Goal: Task Accomplishment & Management: Complete application form

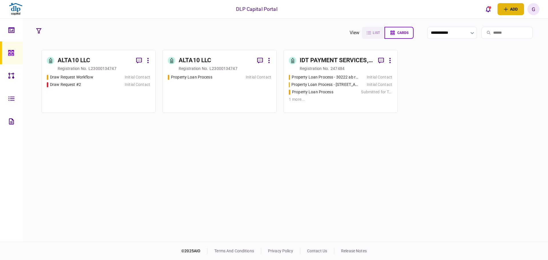
click at [507, 15] on button "add" at bounding box center [510, 9] width 27 height 12
click at [507, 10] on icon "open adding identity options" at bounding box center [506, 9] width 4 height 4
click at [507, 13] on button "add" at bounding box center [510, 9] width 27 height 12
click at [453, 99] on section "ALTA10 LLC registration no. L23000134747 Draw Request Workflow Initial Contact …" at bounding box center [285, 81] width 488 height 63
click at [131, 86] on div "Initial Contact" at bounding box center [137, 85] width 25 height 6
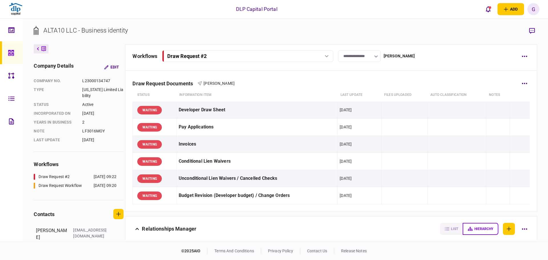
drag, startPoint x: 167, startPoint y: 93, endPoint x: 176, endPoint y: 95, distance: 9.9
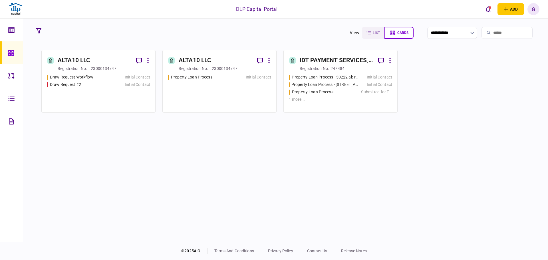
click at [189, 61] on div "ALTA10 LLC" at bounding box center [195, 60] width 33 height 9
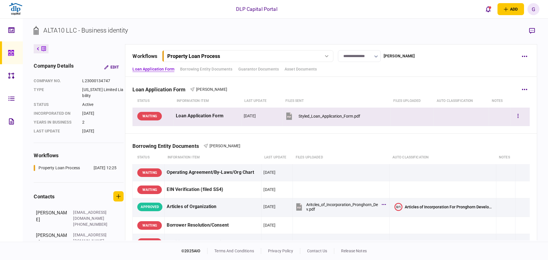
click at [153, 116] on div "WAITING" at bounding box center [149, 116] width 25 height 9
click at [330, 116] on div "Styled_Loan_Application_Form.pdf" at bounding box center [329, 116] width 62 height 5
click at [24, 81] on div "**********" at bounding box center [285, 130] width 525 height 223
click at [12, 74] on icon at bounding box center [11, 75] width 6 height 7
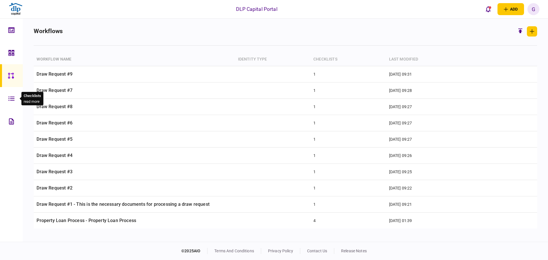
click at [15, 98] on div at bounding box center [12, 98] width 9 height 23
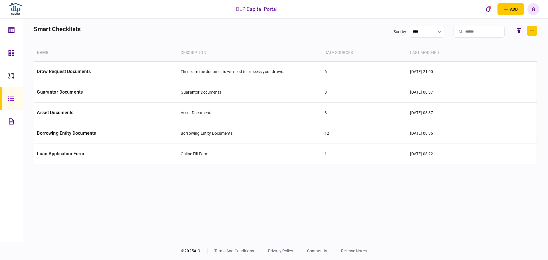
click at [15, 77] on div at bounding box center [12, 75] width 9 height 23
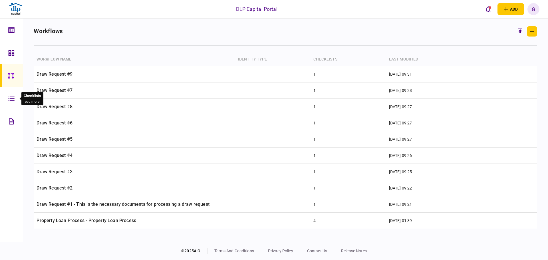
click at [13, 101] on icon at bounding box center [11, 98] width 6 height 7
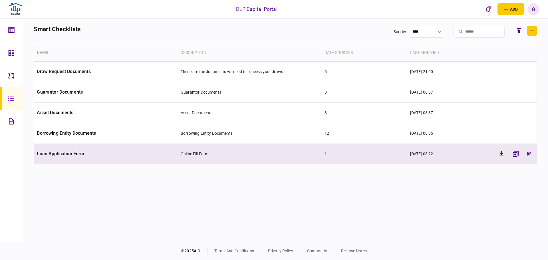
click at [110, 157] on td "Loan Application Form" at bounding box center [106, 154] width 144 height 21
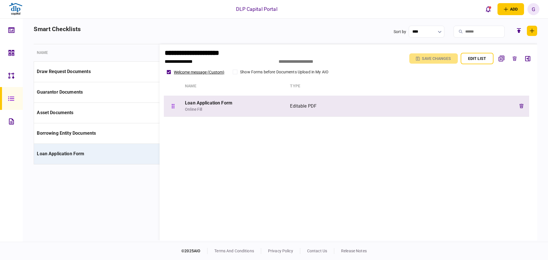
click at [227, 106] on div "Online Fill" at bounding box center [235, 109] width 100 height 6
click at [225, 102] on div "Loan Application Form" at bounding box center [235, 103] width 100 height 7
click at [225, 101] on div "Loan Application Form" at bounding box center [235, 103] width 100 height 7
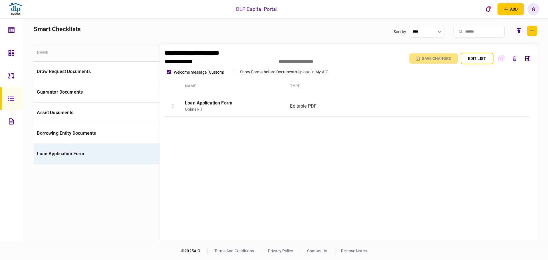
click at [472, 60] on button "edit list" at bounding box center [476, 58] width 33 height 11
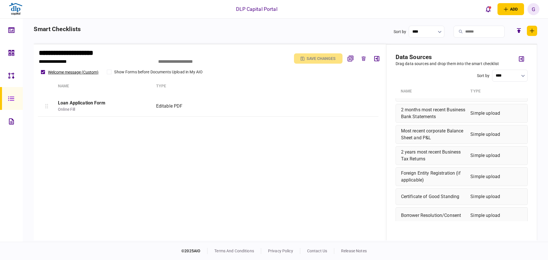
scroll to position [556, 0]
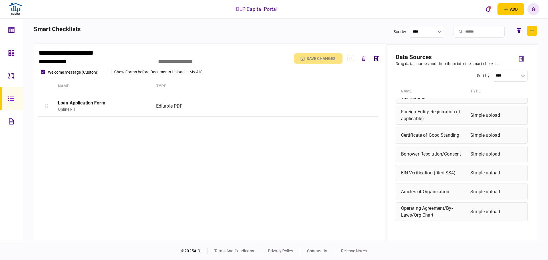
click at [425, 212] on div "Operating Agreement/By-Laws/Org Chart" at bounding box center [434, 212] width 67 height 14
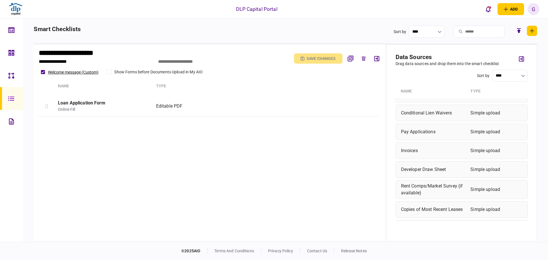
scroll to position [0, 0]
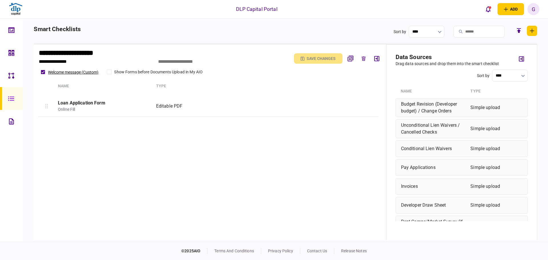
click at [346, 147] on div "Loan Application Form Online Fill Editable PDF" at bounding box center [210, 161] width 344 height 130
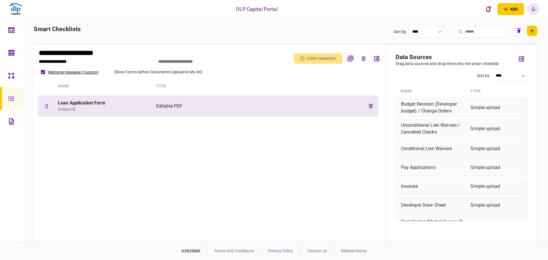
click at [70, 109] on div "Online Fill" at bounding box center [104, 109] width 93 height 6
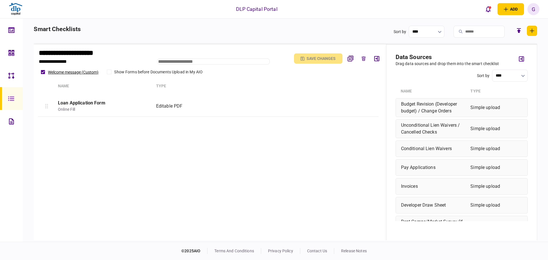
click at [172, 59] on input "text" at bounding box center [213, 61] width 112 height 6
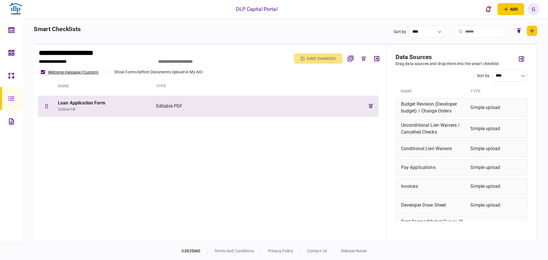
click at [133, 106] on div "Loan Application Form" at bounding box center [104, 103] width 93 height 7
click at [98, 107] on div "Online Fill" at bounding box center [104, 109] width 93 height 6
click at [87, 100] on div "Loan Application Form" at bounding box center [104, 103] width 93 height 7
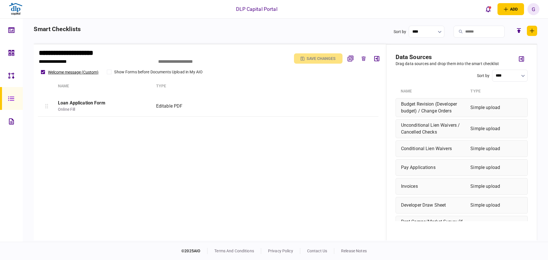
click at [271, 83] on div "Name Type" at bounding box center [208, 86] width 340 height 21
click at [349, 59] on icon "button" at bounding box center [351, 59] width 6 height 6
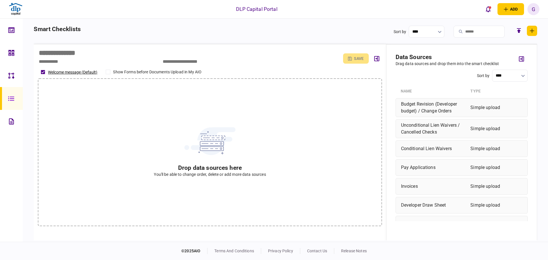
type input "**********"
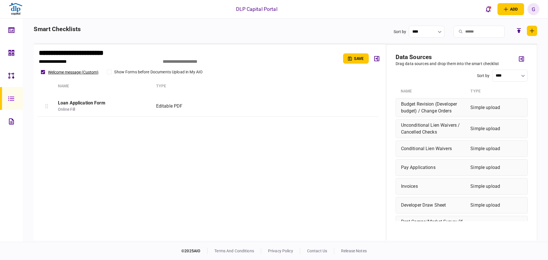
click at [167, 161] on div "Loan Application Form Online Fill Editable PDF" at bounding box center [210, 161] width 344 height 130
click at [12, 123] on icon at bounding box center [11, 121] width 5 height 6
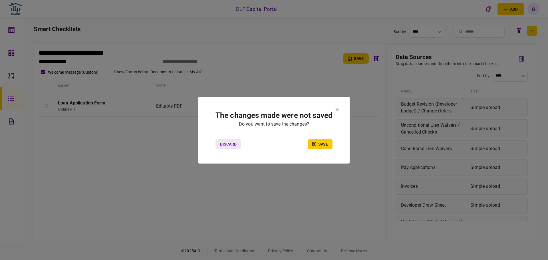
click at [225, 147] on button "Discard" at bounding box center [228, 144] width 26 height 10
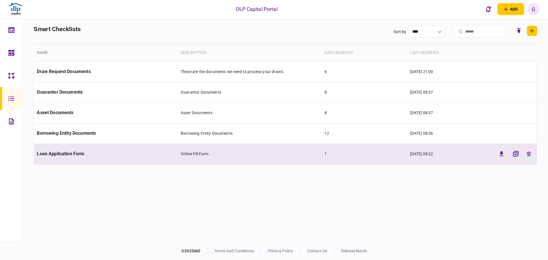
click at [183, 163] on td "Online Fill Form" at bounding box center [250, 154] width 144 height 21
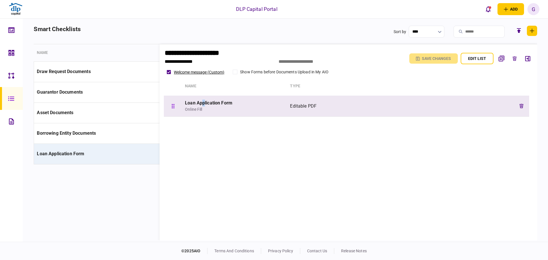
click at [203, 99] on div "Loan Application Form Online Fill Editable PDF" at bounding box center [346, 106] width 365 height 21
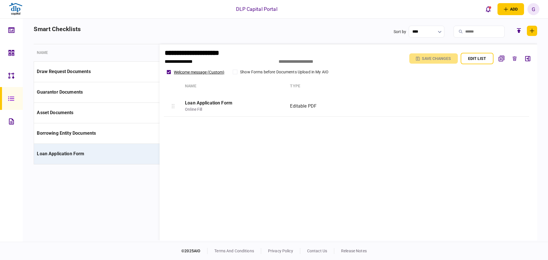
click at [104, 197] on section "**********" at bounding box center [285, 139] width 503 height 190
click at [14, 120] on icon at bounding box center [11, 121] width 6 height 7
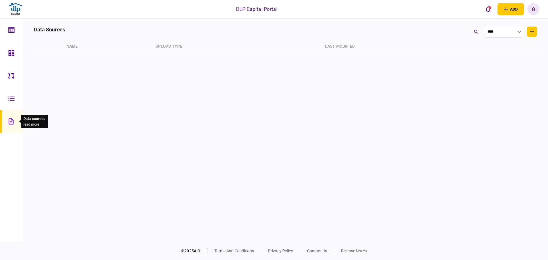
click at [14, 120] on div at bounding box center [12, 121] width 9 height 23
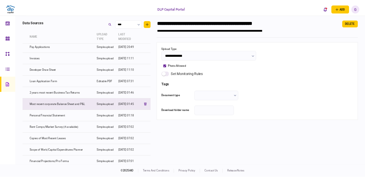
scroll to position [86, 0]
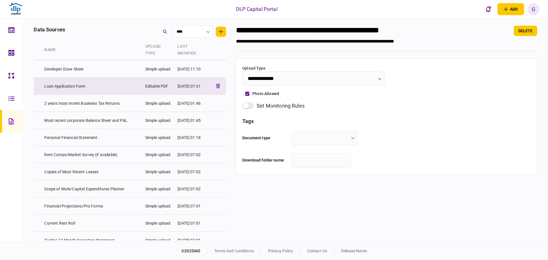
click at [102, 87] on td "Loan Application Form" at bounding box center [91, 86] width 101 height 17
type input "**********"
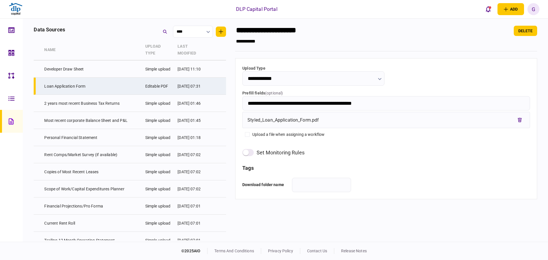
click at [294, 122] on div "Styled_Loan_Application_Form.pdf" at bounding box center [282, 120] width 71 height 7
click at [283, 102] on input "**********" at bounding box center [385, 103] width 287 height 14
click at [331, 143] on section "**********" at bounding box center [386, 128] width 302 height 141
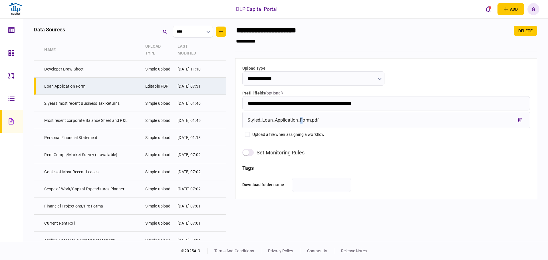
click at [304, 115] on div "Styled_Loan_Application_Form.pdf" at bounding box center [385, 120] width 277 height 10
click at [391, 181] on div "Download folder name" at bounding box center [385, 185] width 287 height 14
click at [507, 192] on div "Download folder name" at bounding box center [385, 185] width 287 height 14
click at [321, 102] on input "**********" at bounding box center [385, 103] width 287 height 14
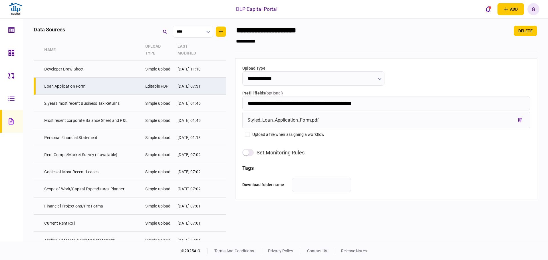
click at [321, 102] on input "**********" at bounding box center [385, 103] width 287 height 14
click at [326, 124] on div "Styled_Loan_Application_Form.pdf" at bounding box center [385, 120] width 277 height 10
click at [315, 120] on div "Styled_Loan_Application_Form.pdf" at bounding box center [282, 120] width 71 height 7
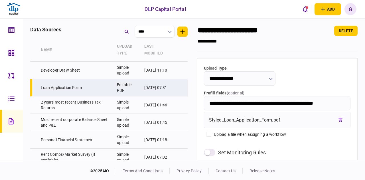
scroll to position [86, 0]
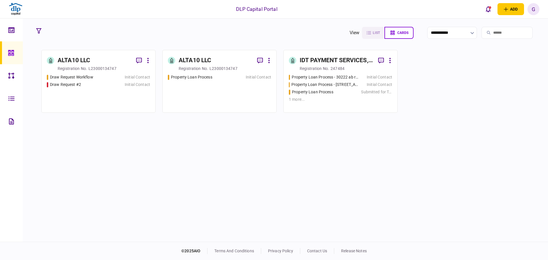
click at [210, 82] on div "Property Loan Process Initial Contact" at bounding box center [219, 90] width 103 height 33
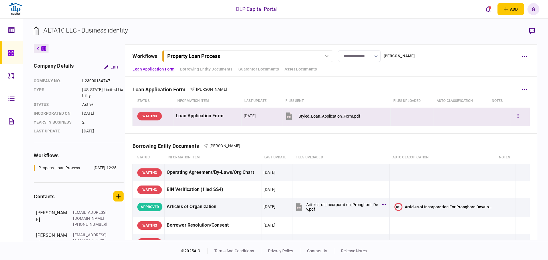
click at [153, 114] on div "WAITING" at bounding box center [149, 116] width 25 height 9
click at [187, 113] on div "Loan Application Form" at bounding box center [208, 116] width 64 height 13
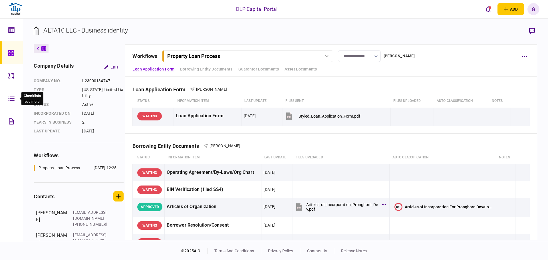
click at [17, 122] on div at bounding box center [12, 121] width 9 height 23
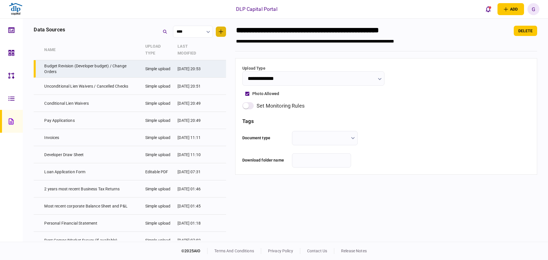
click at [226, 35] on button "button" at bounding box center [221, 32] width 10 height 10
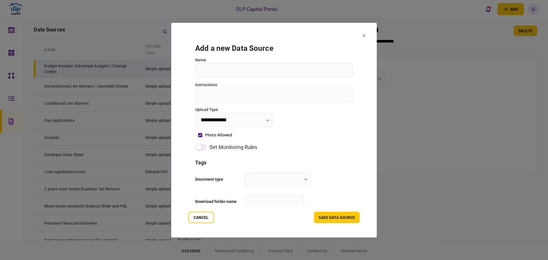
click at [241, 126] on input "**********" at bounding box center [233, 119] width 77 height 14
